Goal: Task Accomplishment & Management: Complete application form

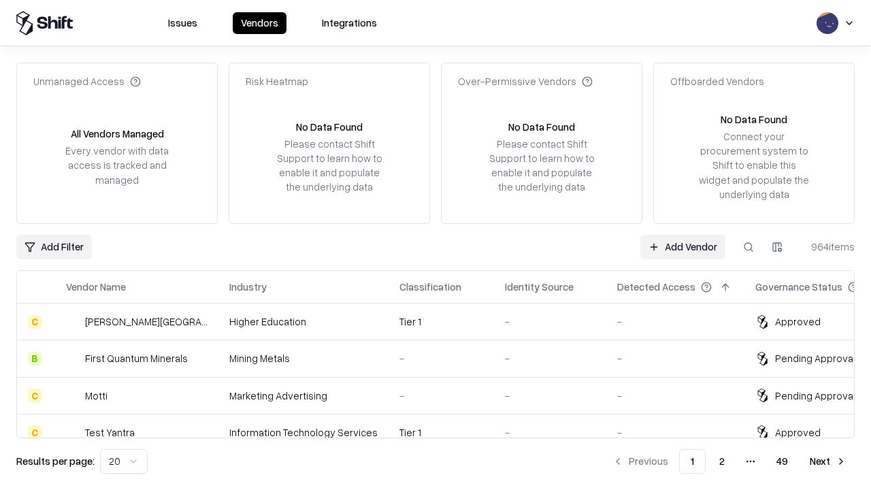
click at [683, 246] on link "Add Vendor" at bounding box center [683, 247] width 85 height 25
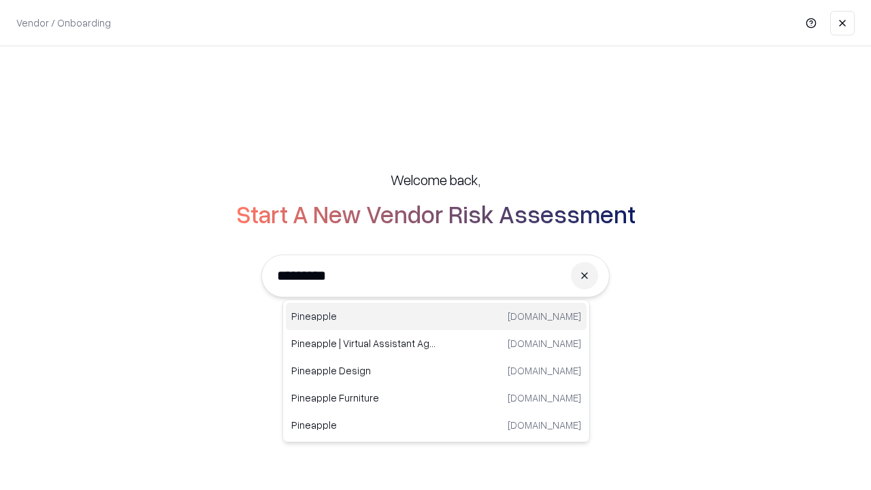
click at [436, 317] on div "Pineapple [DOMAIN_NAME]" at bounding box center [436, 316] width 301 height 27
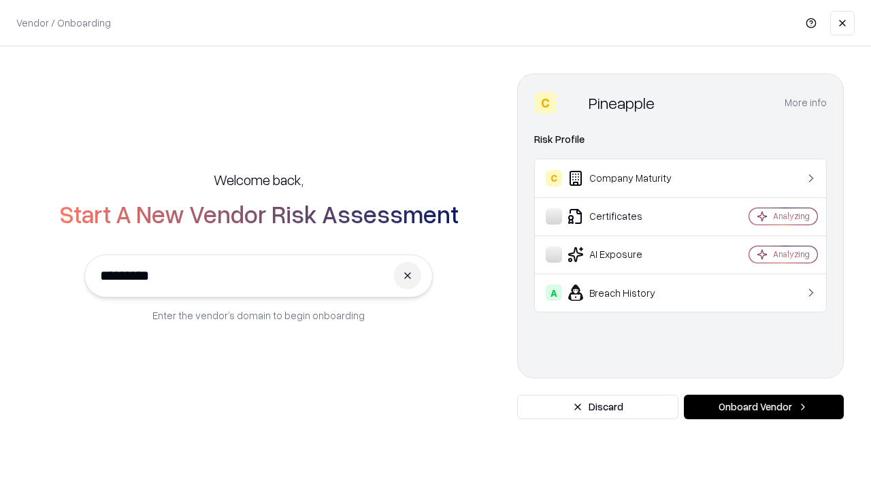
type input "*********"
click at [764, 407] on button "Onboard Vendor" at bounding box center [764, 407] width 160 height 25
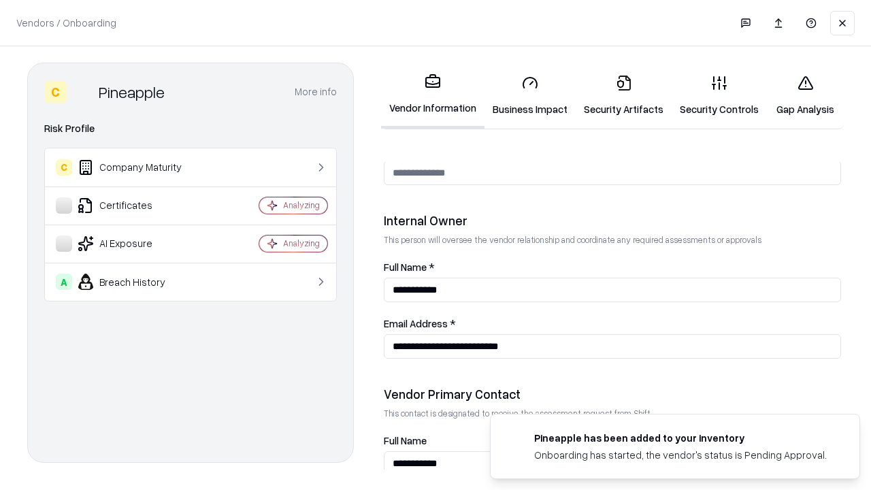
scroll to position [705, 0]
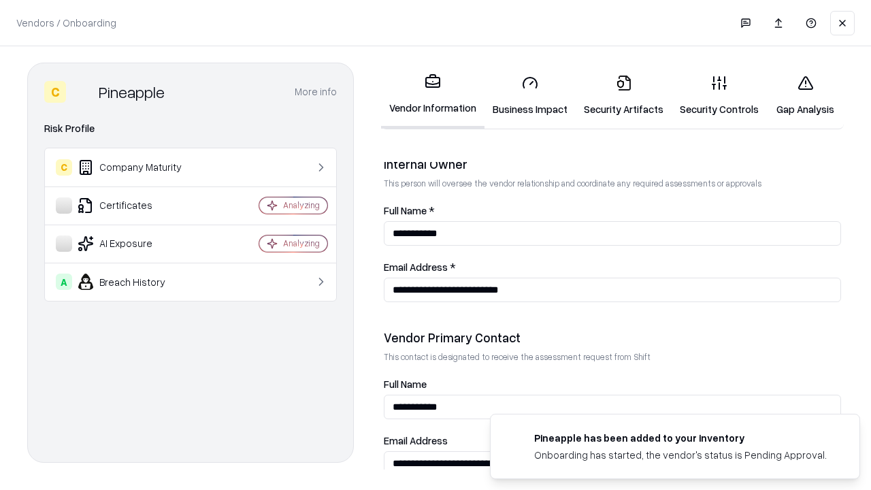
click at [624, 95] on link "Security Artifacts" at bounding box center [624, 95] width 96 height 63
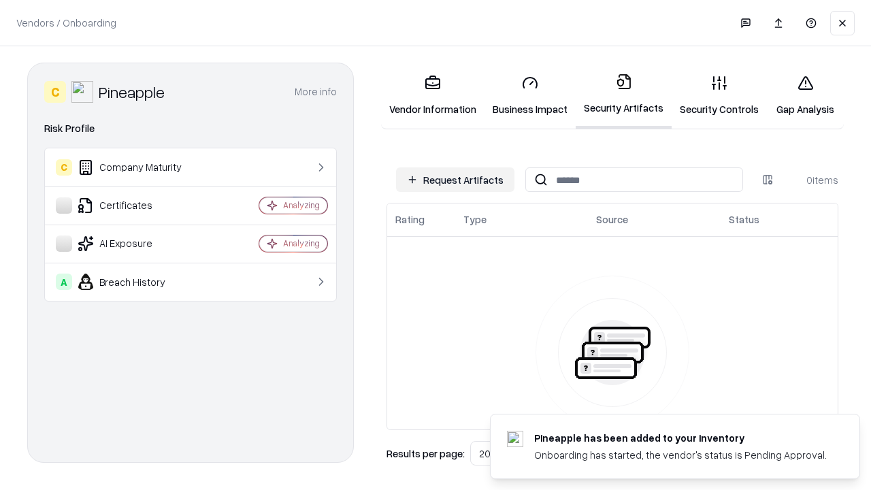
click at [455, 180] on button "Request Artifacts" at bounding box center [455, 179] width 118 height 25
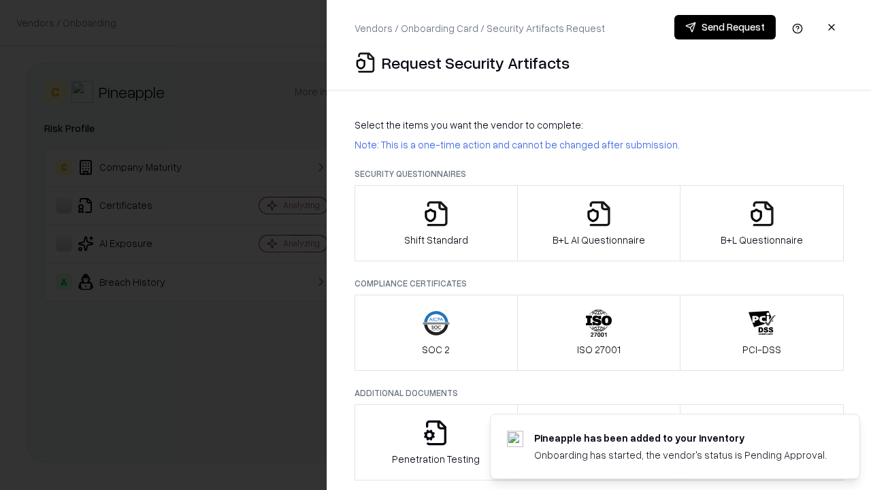
click at [762, 223] on icon "button" at bounding box center [762, 213] width 27 height 27
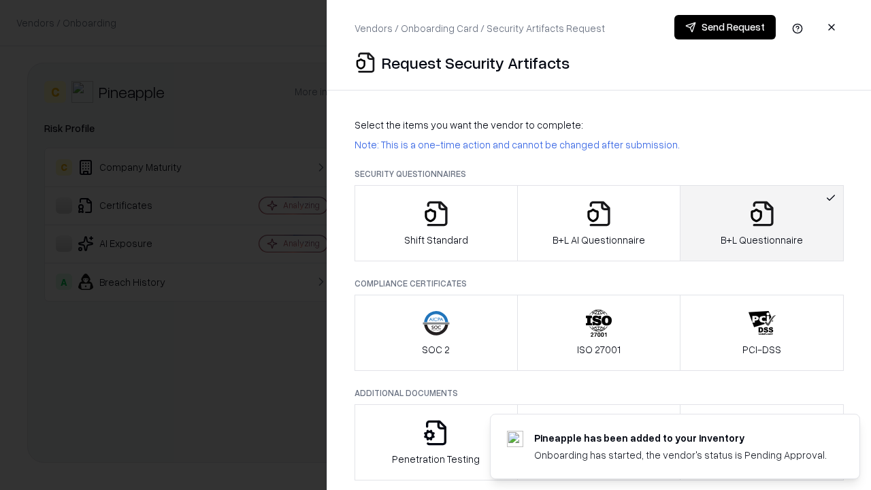
click at [598, 223] on icon "button" at bounding box center [598, 213] width 27 height 27
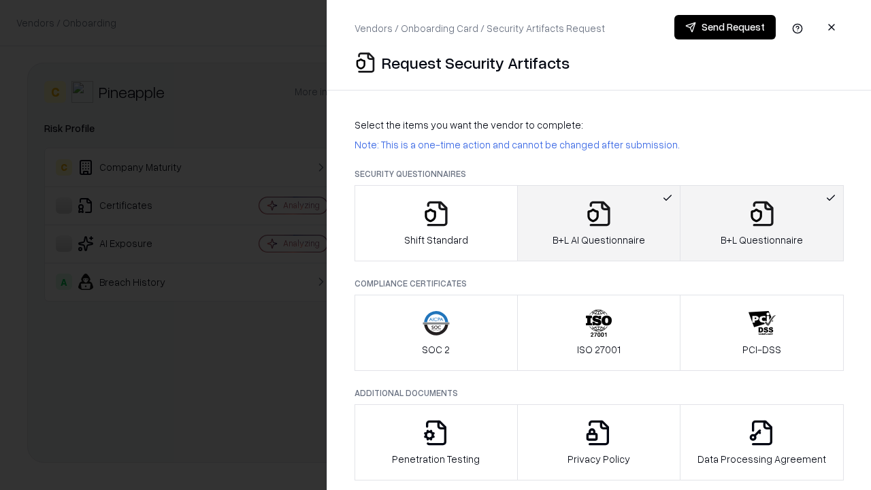
click at [725, 27] on button "Send Request" at bounding box center [725, 27] width 101 height 25
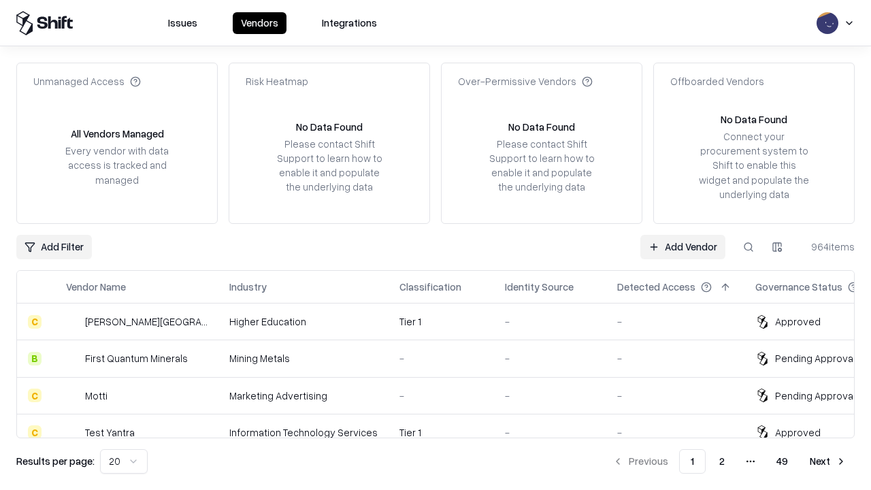
click at [683, 246] on link "Add Vendor" at bounding box center [683, 247] width 85 height 25
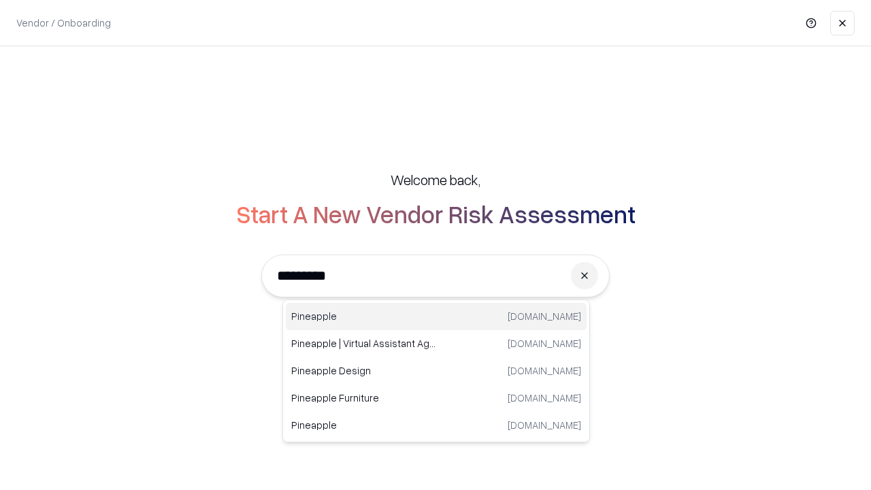
click at [436, 317] on div "Pineapple [DOMAIN_NAME]" at bounding box center [436, 316] width 301 height 27
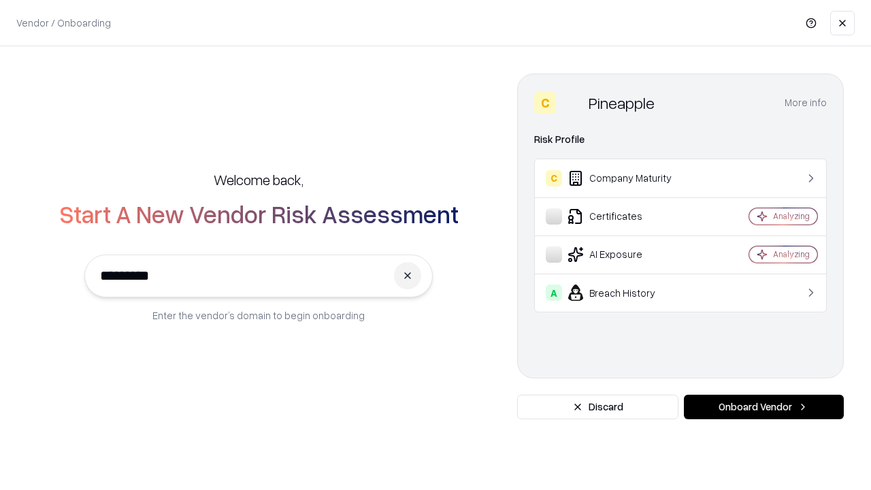
type input "*********"
click at [764, 407] on button "Onboard Vendor" at bounding box center [764, 407] width 160 height 25
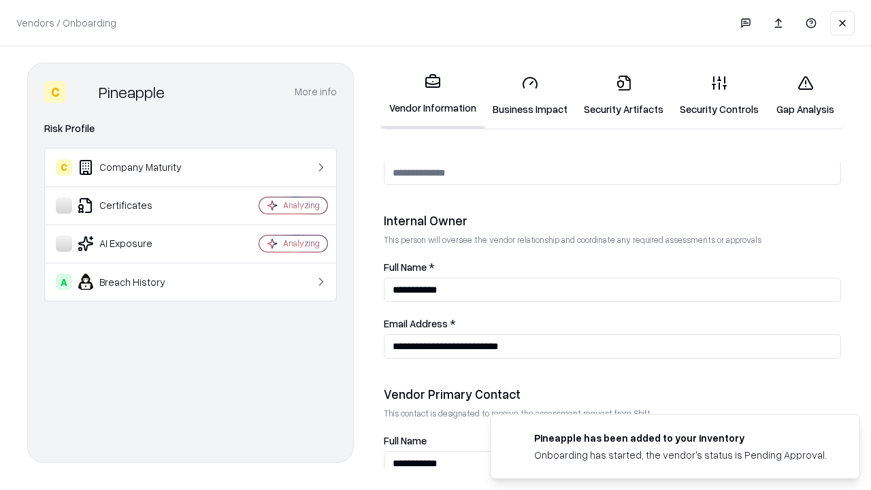
scroll to position [705, 0]
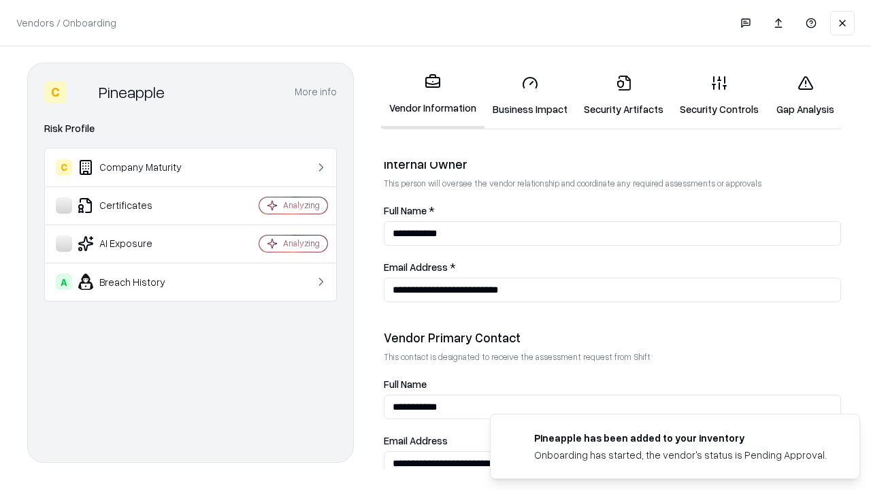
click at [805, 95] on link "Gap Analysis" at bounding box center [805, 95] width 77 height 63
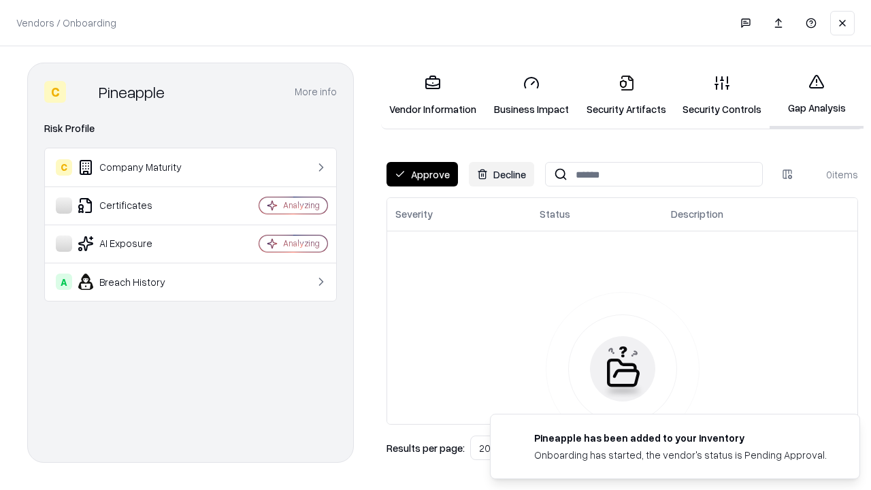
click at [422, 174] on button "Approve" at bounding box center [422, 174] width 71 height 25
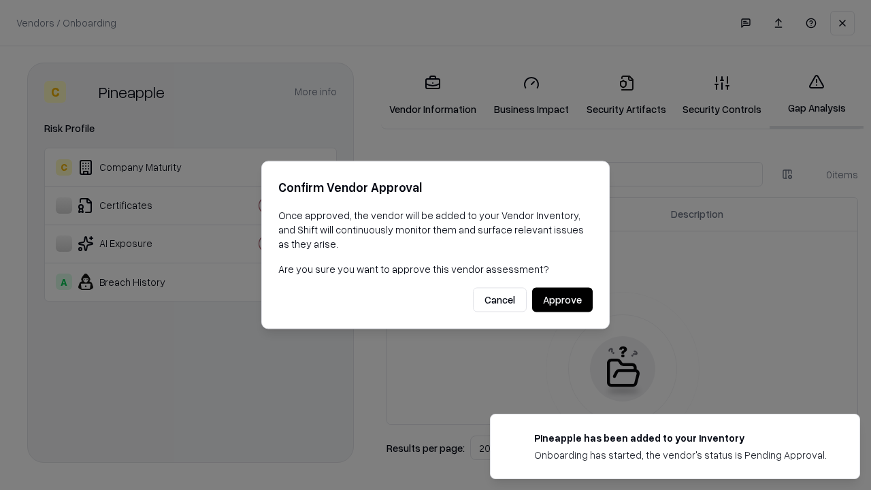
click at [562, 300] on button "Approve" at bounding box center [562, 300] width 61 height 25
